Goal: Information Seeking & Learning: Learn about a topic

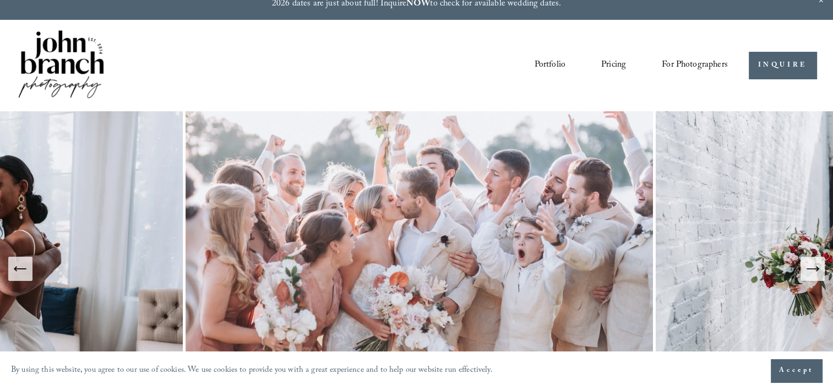
scroll to position [19, 0]
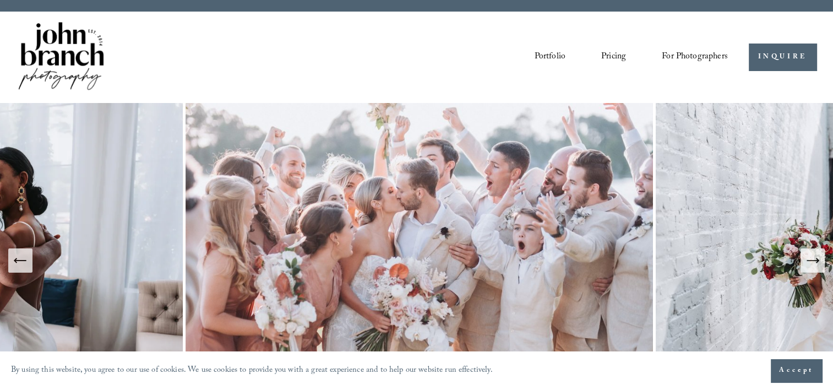
click at [815, 265] on icon "Next Slide" at bounding box center [812, 260] width 15 height 15
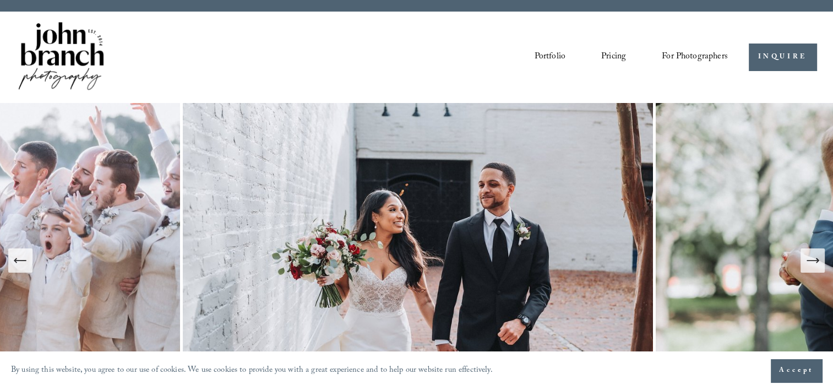
click at [815, 265] on icon "Next Slide" at bounding box center [812, 260] width 15 height 15
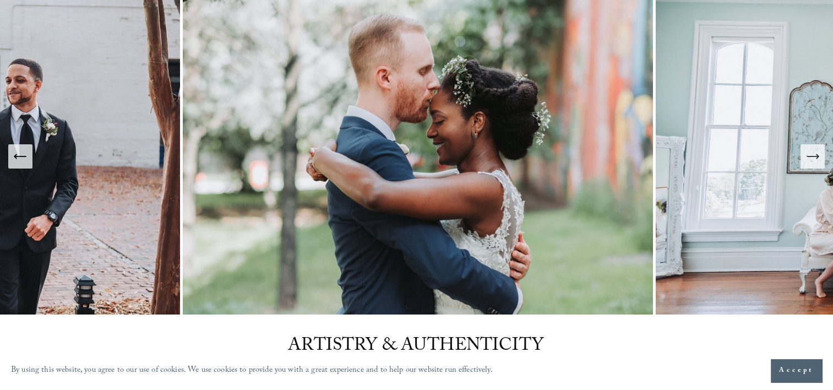
scroll to position [112, 0]
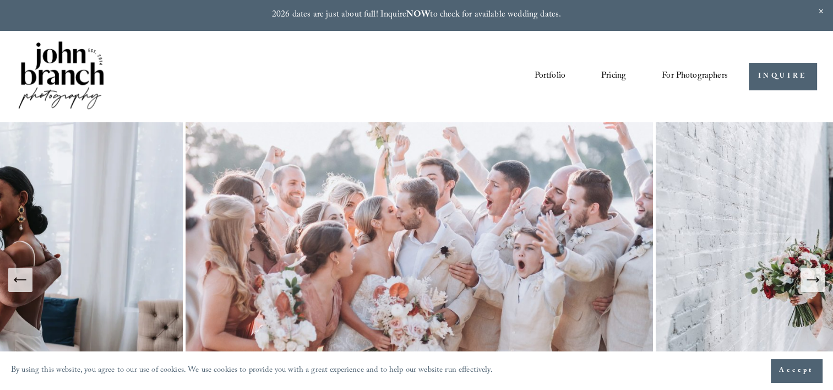
click at [614, 73] on link "Pricing" at bounding box center [613, 76] width 25 height 19
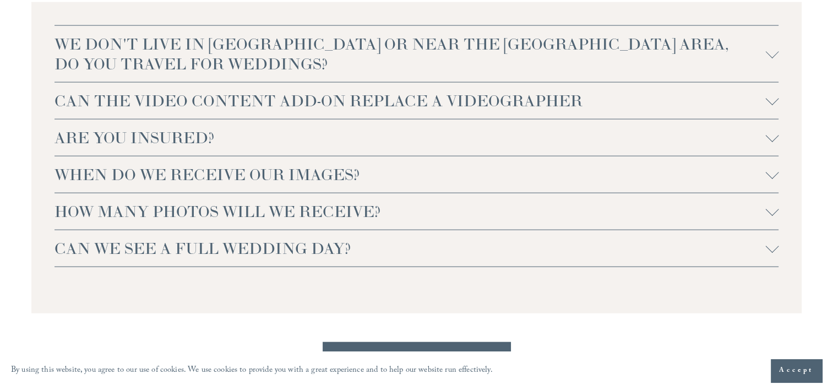
scroll to position [2464, 0]
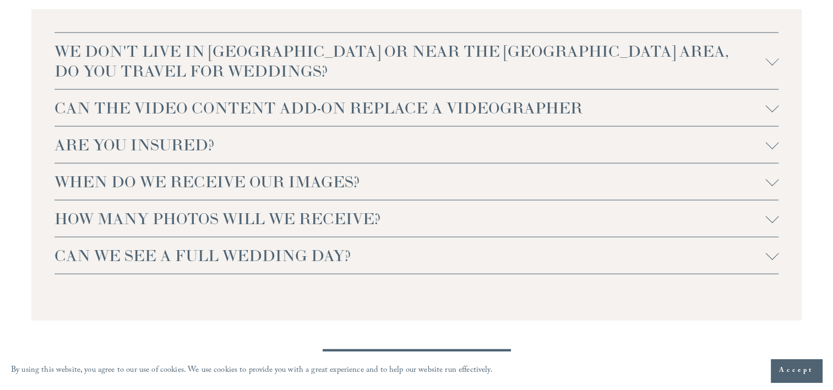
click at [770, 184] on div at bounding box center [771, 179] width 13 height 13
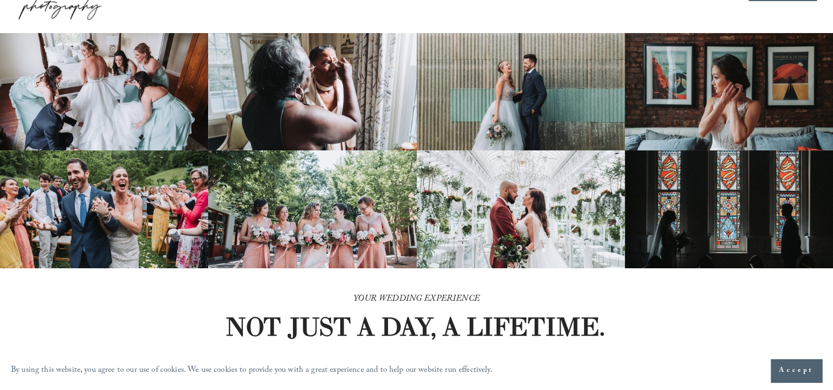
scroll to position [0, 0]
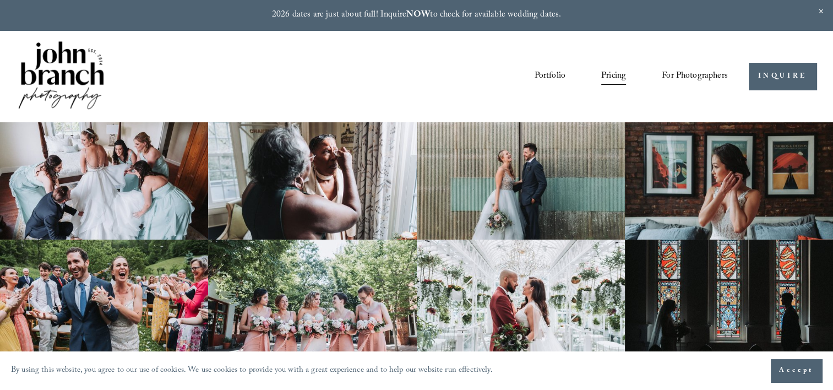
click at [550, 70] on link "Portfolio" at bounding box center [549, 76] width 31 height 19
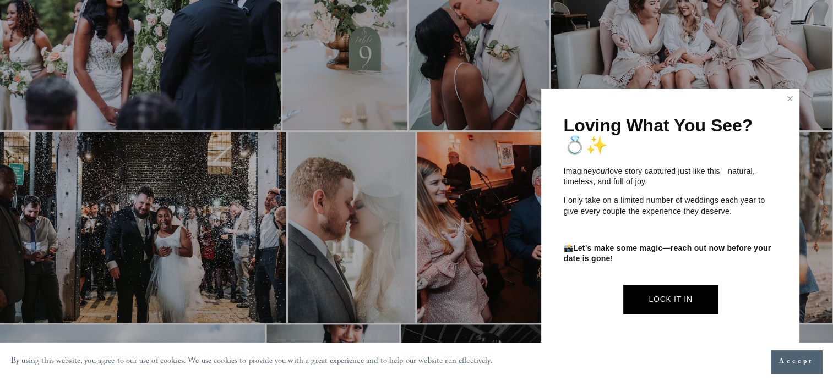
scroll to position [867, 0]
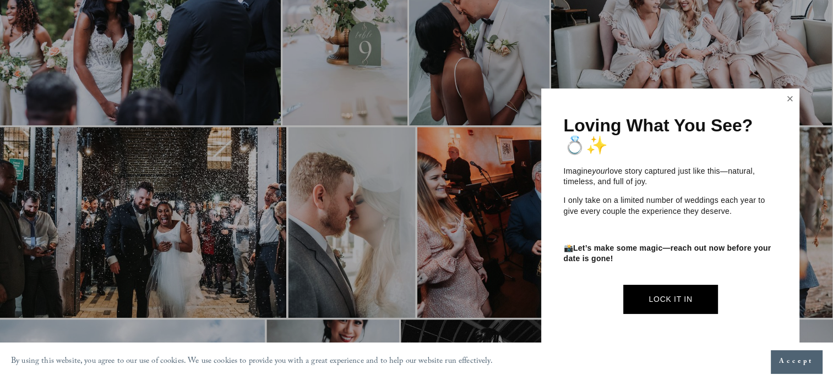
click at [788, 96] on link "Close" at bounding box center [790, 99] width 17 height 18
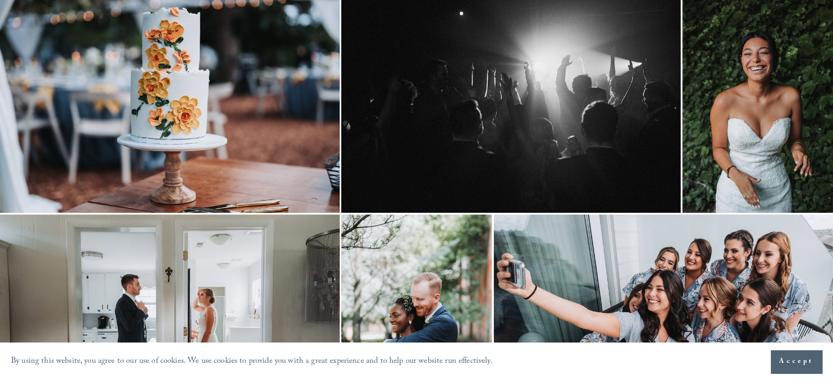
scroll to position [0, 0]
